Goal: Transaction & Acquisition: Purchase product/service

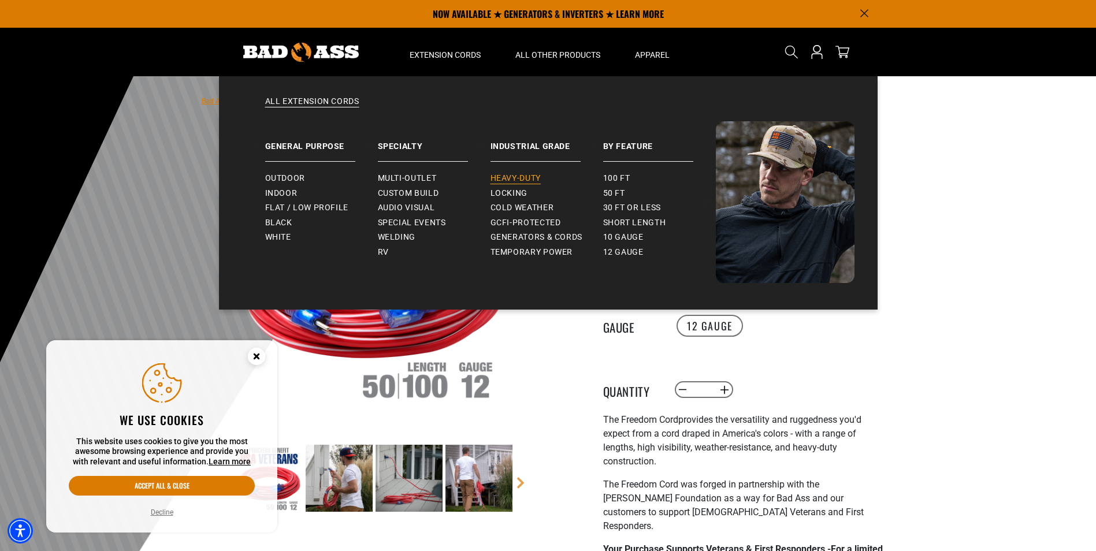
click at [514, 181] on span "Heavy-Duty" at bounding box center [516, 178] width 50 height 10
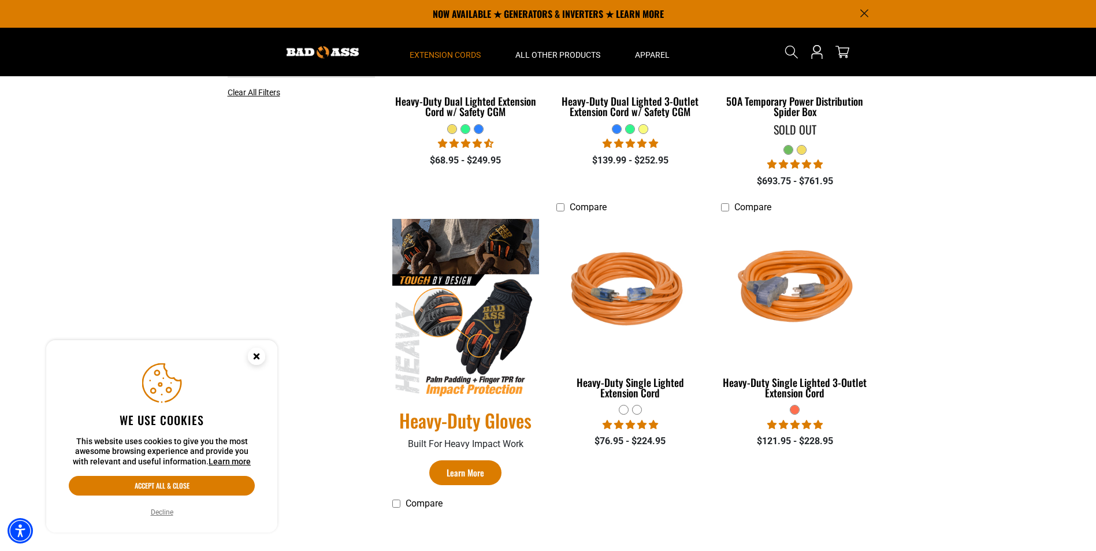
scroll to position [405, 0]
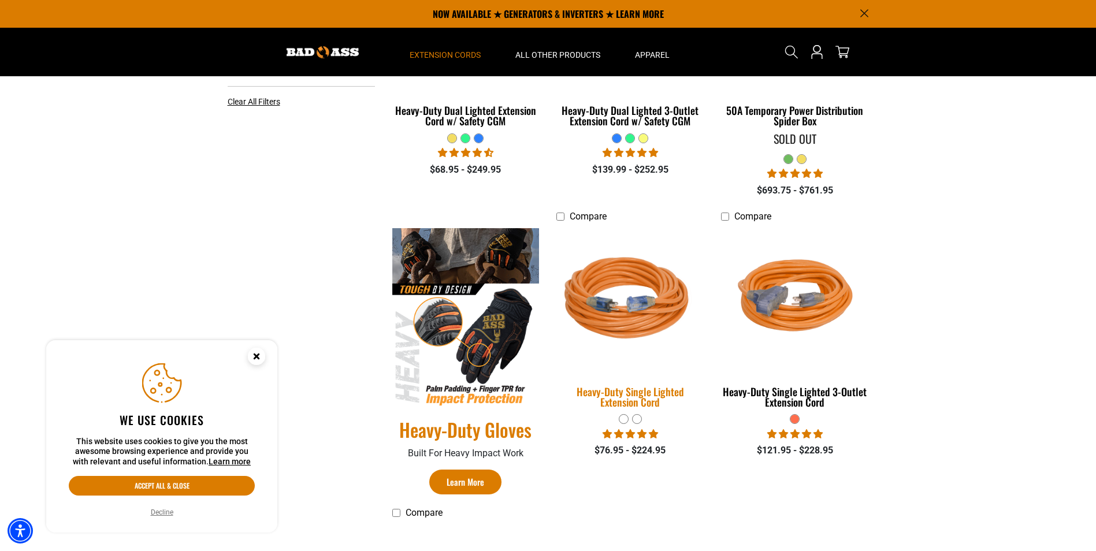
click at [665, 284] on img at bounding box center [631, 301] width 162 height 148
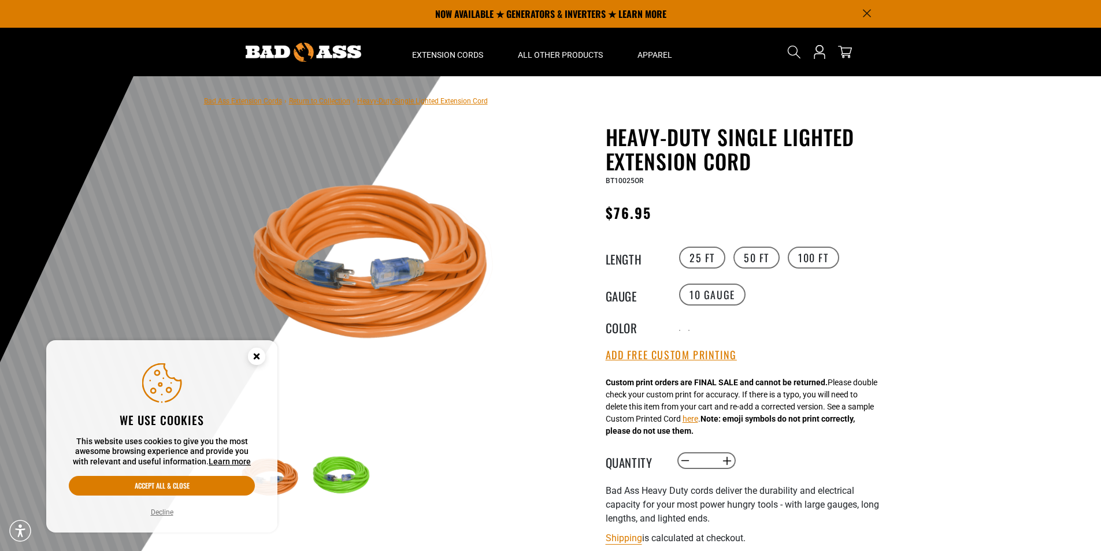
click at [778, 255] on div "25 FT 50 FT 100 FT" at bounding box center [782, 257] width 213 height 25
click at [773, 256] on label "50 FT" at bounding box center [756, 258] width 46 height 22
drag, startPoint x: 631, startPoint y: 213, endPoint x: 640, endPoint y: 212, distance: 9.3
click at [640, 212] on span "$117.95" at bounding box center [631, 212] width 50 height 21
click at [717, 462] on quantity-input "Decrease quantity for Heavy-Duty Single Lighted Extension Cord * Increase quant…" at bounding box center [706, 461] width 61 height 20
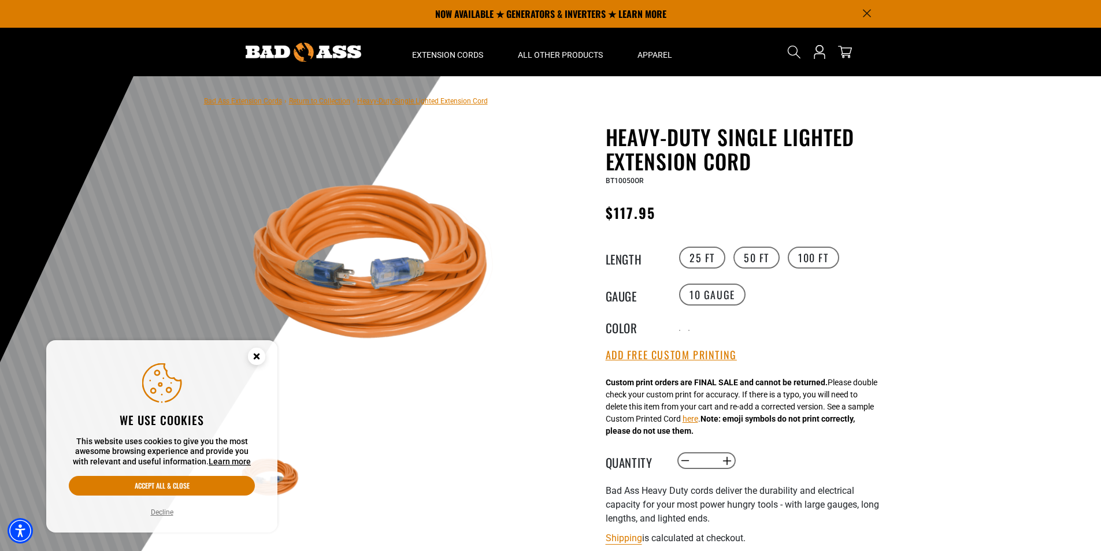
click at [713, 462] on input "*" at bounding box center [706, 461] width 24 height 20
type input "**"
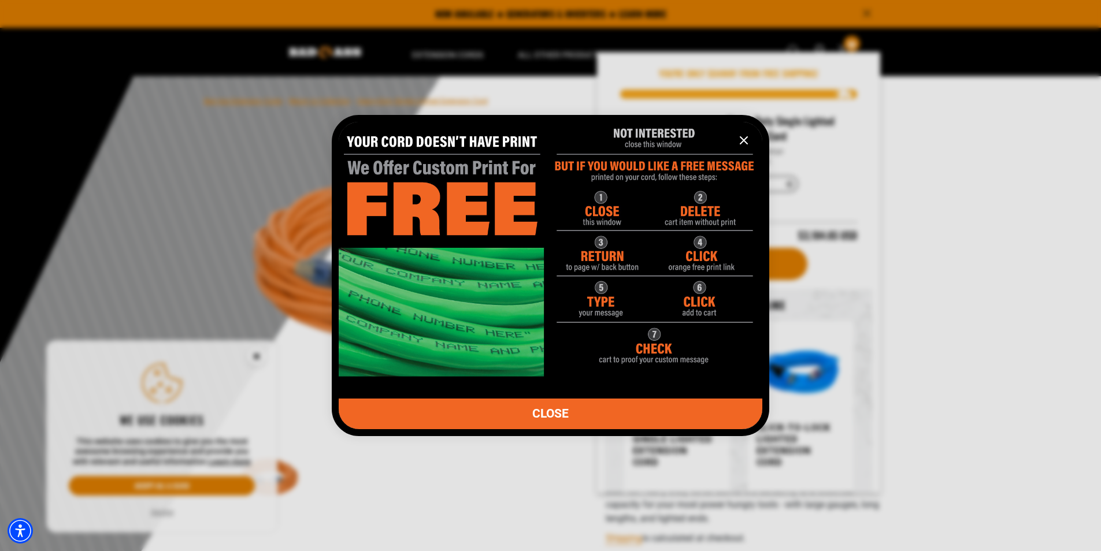
click at [742, 139] on icon "information" at bounding box center [743, 140] width 7 height 7
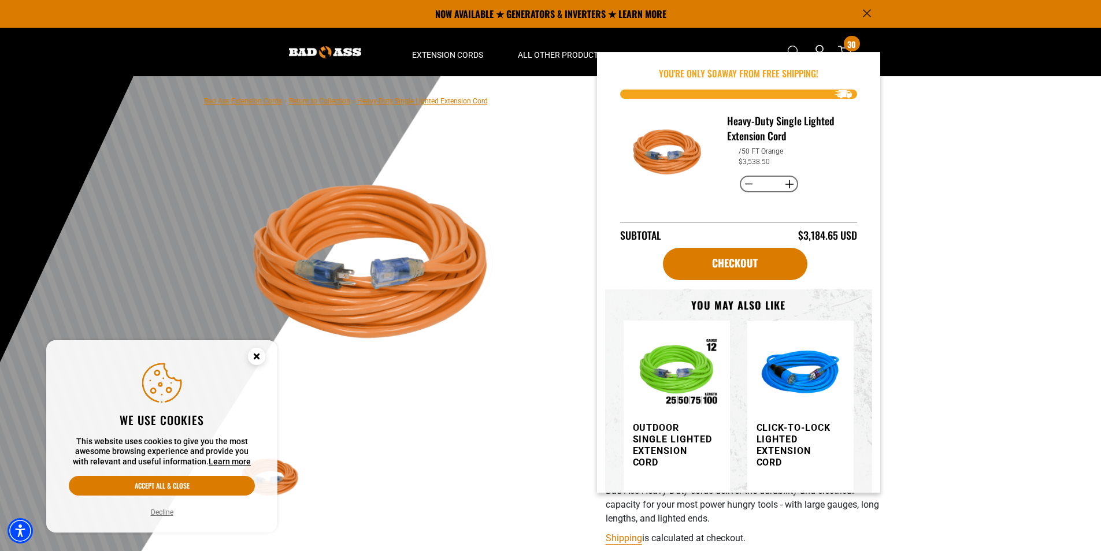
drag, startPoint x: 796, startPoint y: 237, endPoint x: 888, endPoint y: 236, distance: 92.5
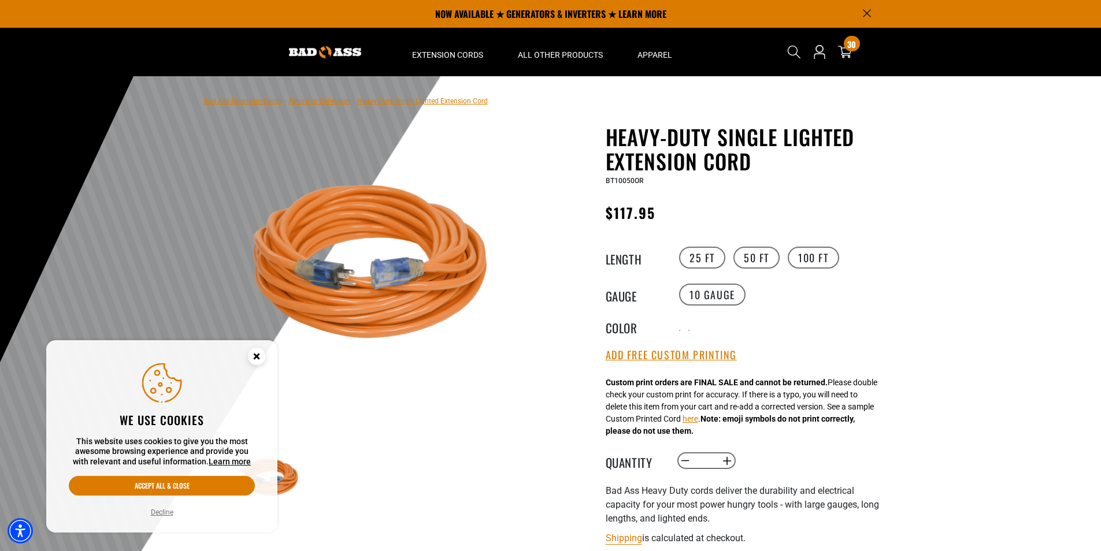
drag, startPoint x: 888, startPoint y: 236, endPoint x: 777, endPoint y: 324, distance: 141.9
click at [777, 325] on div "Radio button Radio button" at bounding box center [782, 326] width 213 height 17
click at [858, 54] on div "Search Cart 30 30 items You're Only $ 0 away from free shipping!" at bounding box center [825, 52] width 94 height 49
click at [851, 53] on icon "cart" at bounding box center [844, 52] width 15 height 13
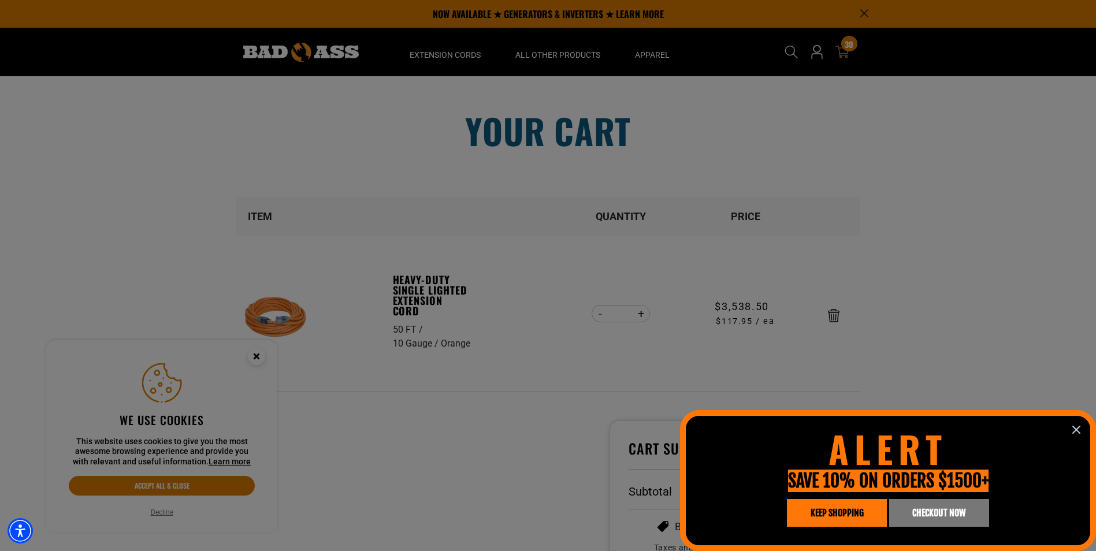
click at [1079, 437] on icon "information" at bounding box center [1077, 430] width 14 height 14
